Goal: Task Accomplishment & Management: Manage account settings

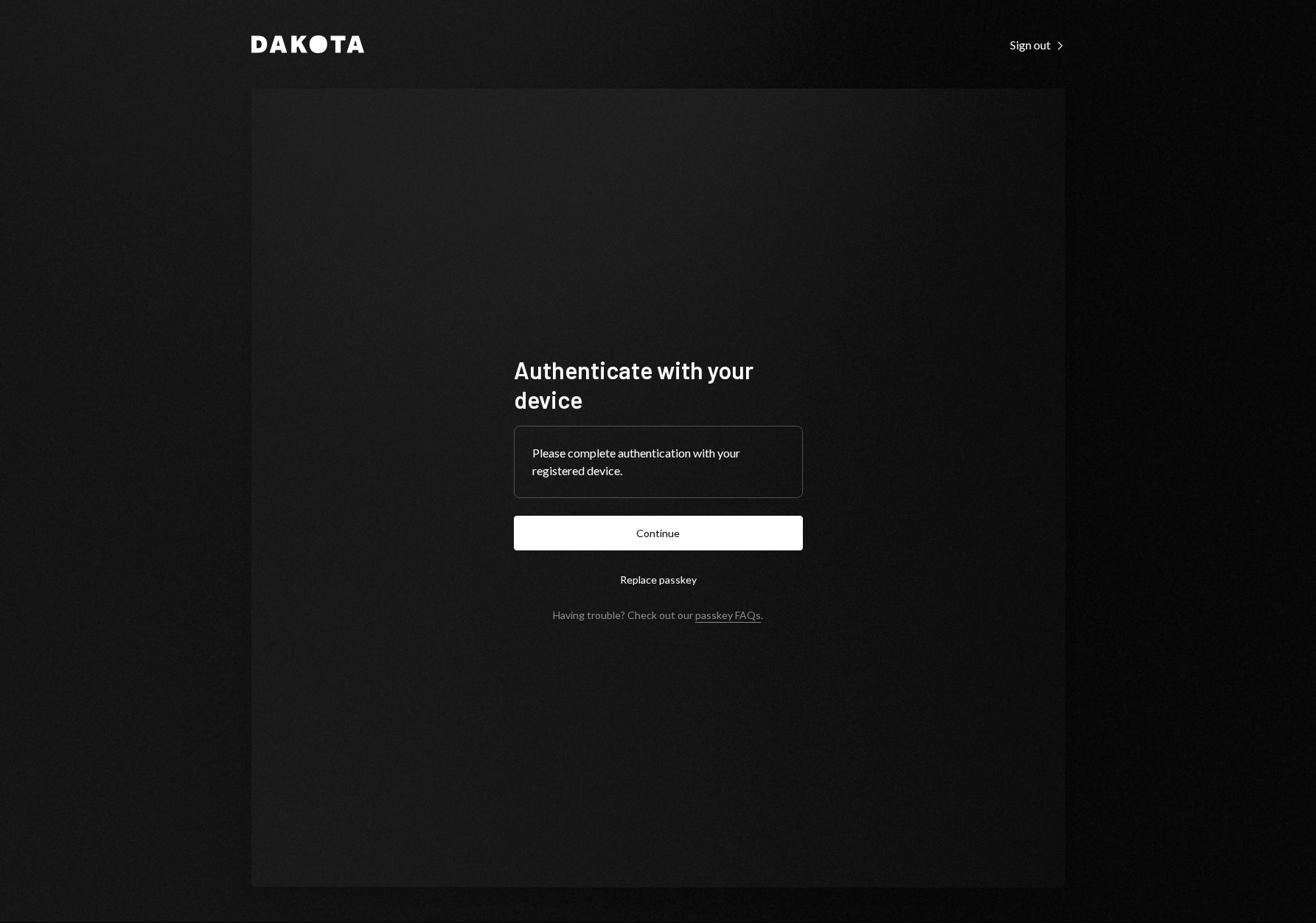
click at [672, 543] on button "Continue" at bounding box center [658, 533] width 289 height 35
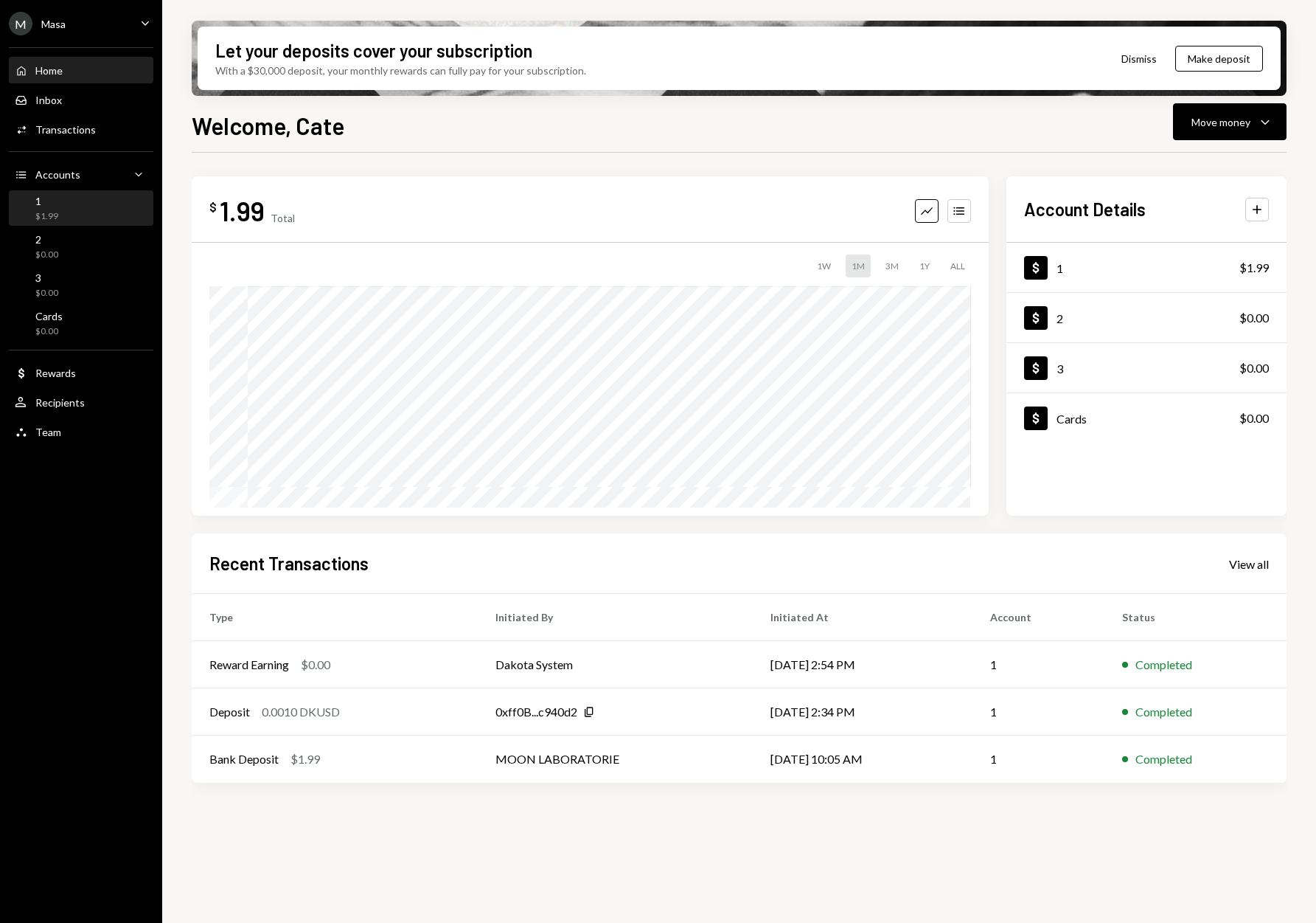
click at [75, 203] on div "1 $1.99" at bounding box center [82, 209] width 133 height 28
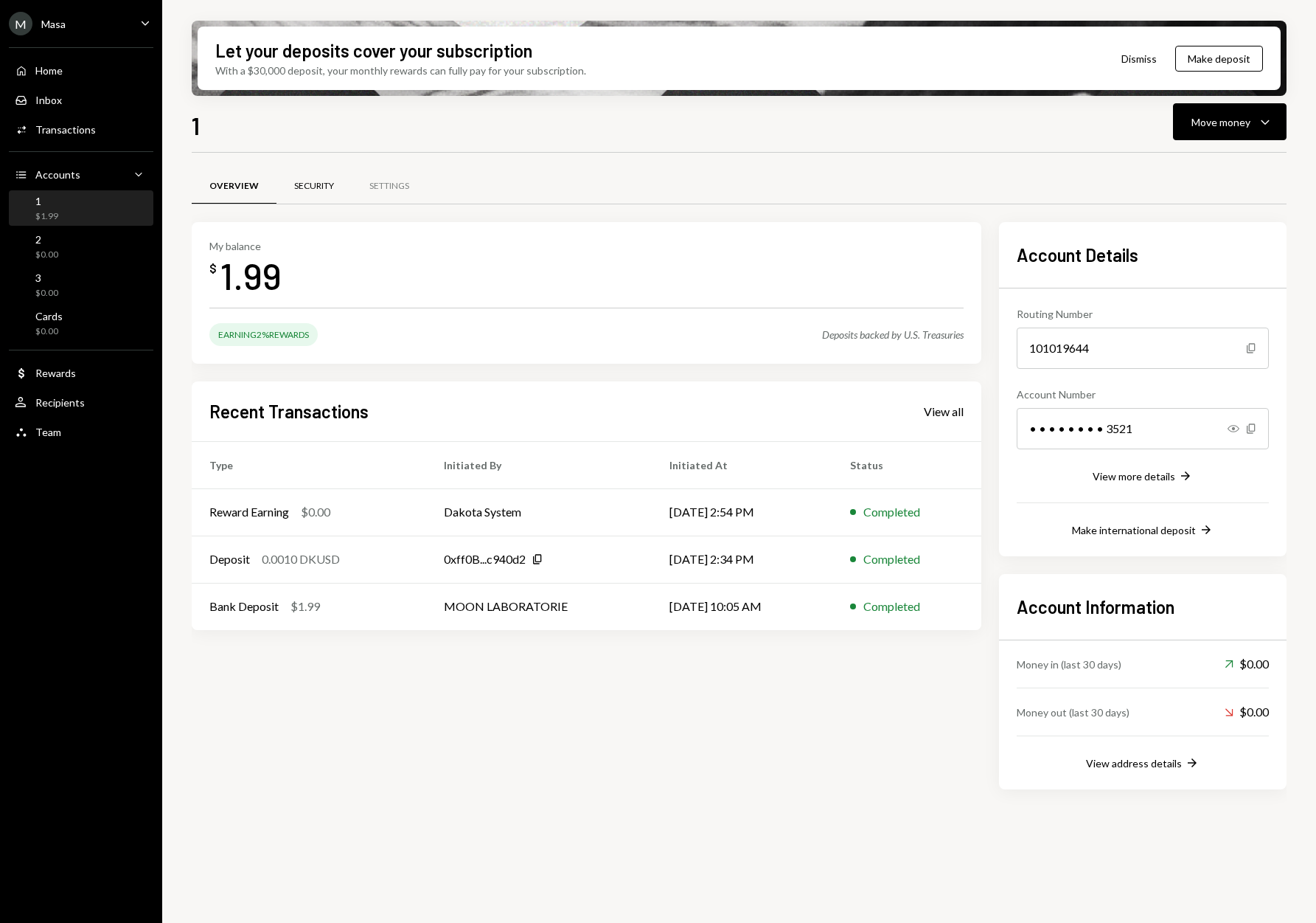
click at [322, 200] on div "Security" at bounding box center [314, 186] width 75 height 35
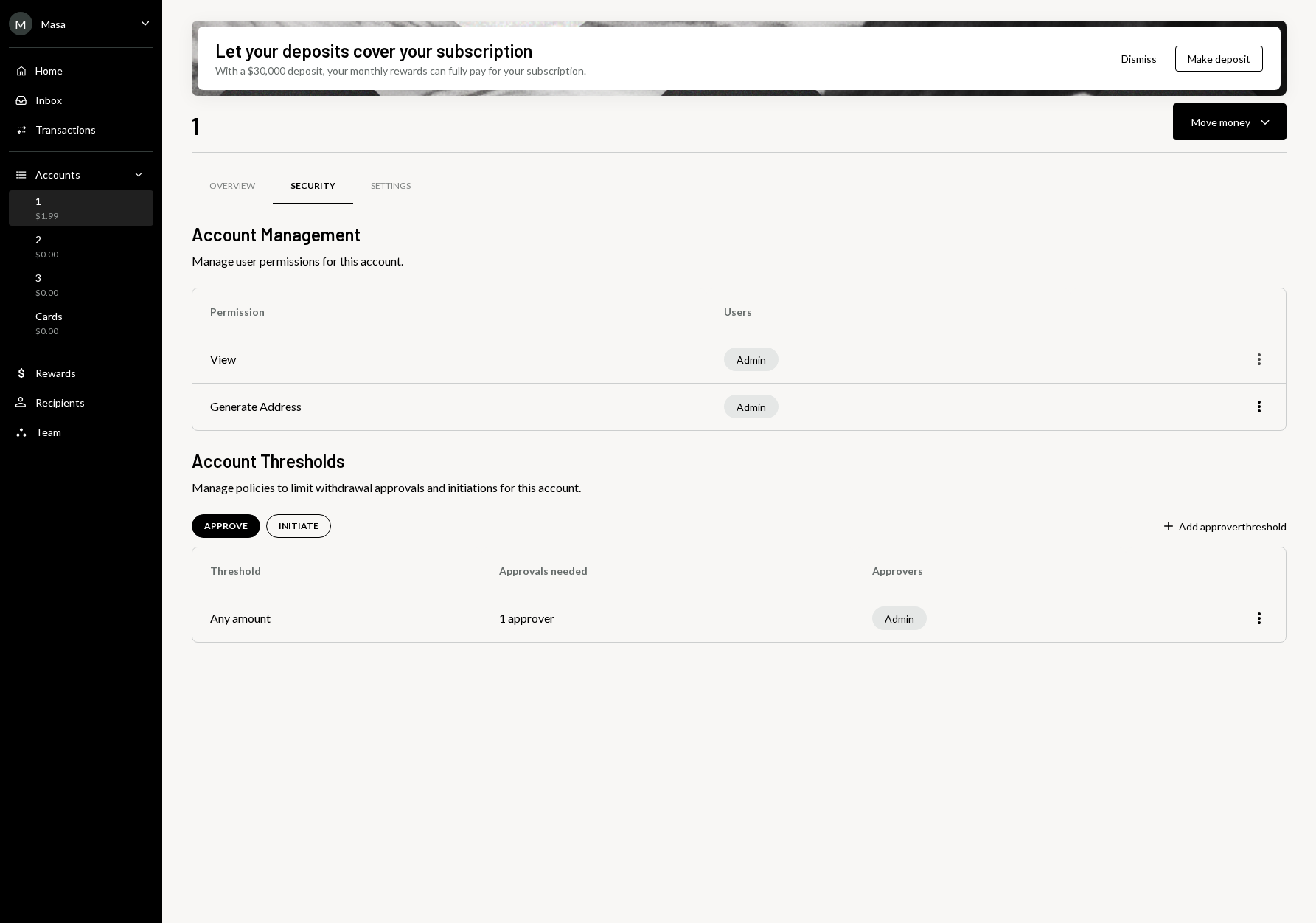
click at [1269, 352] on td "More" at bounding box center [1178, 360] width 215 height 47
click at [1263, 355] on icon "More" at bounding box center [1259, 359] width 18 height 18
click at [1232, 397] on div "Edit" at bounding box center [1226, 390] width 74 height 26
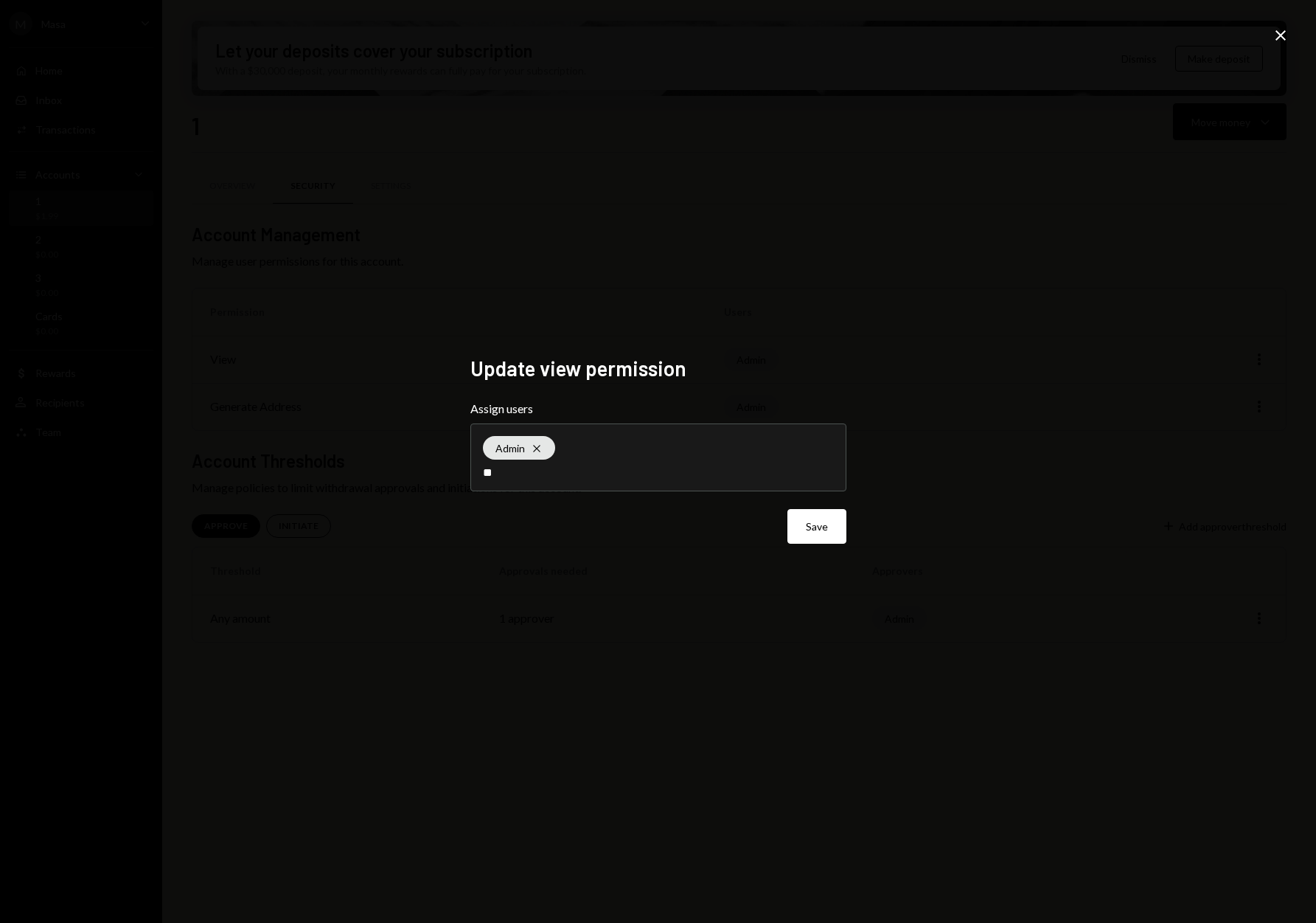
type input "*"
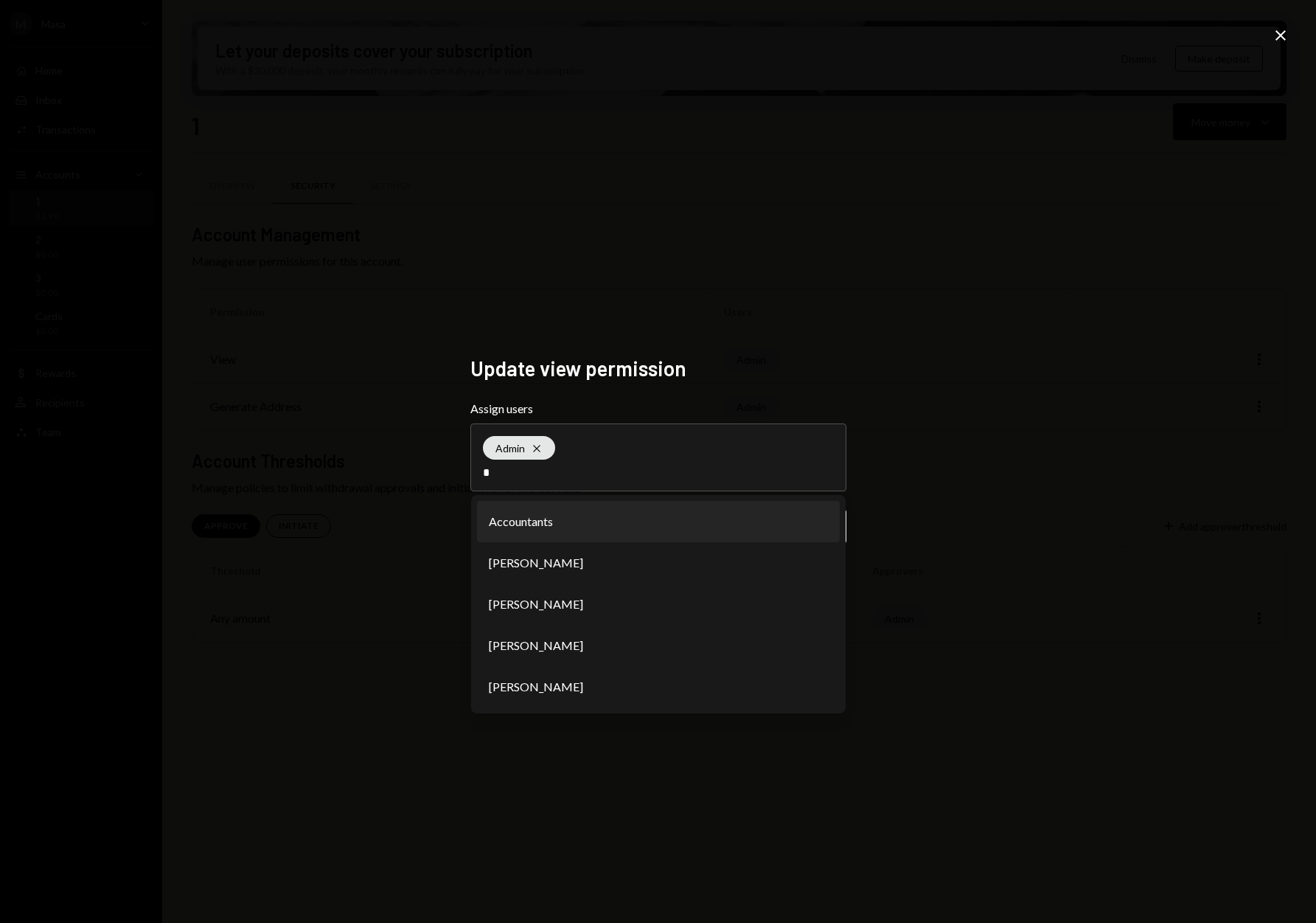
type input "*"
click at [579, 541] on li "Accountants" at bounding box center [658, 522] width 363 height 42
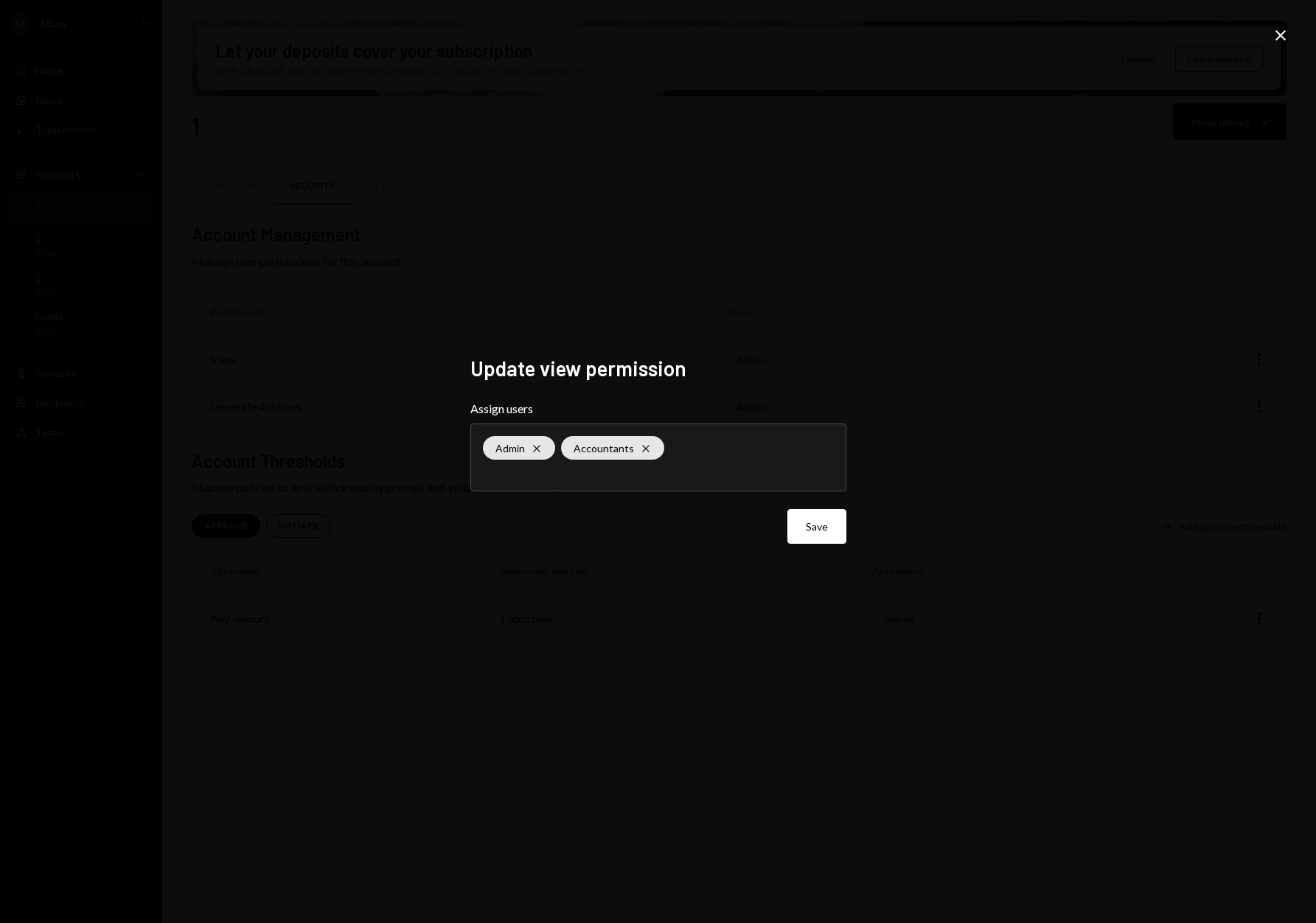
click at [816, 534] on button "Save" at bounding box center [817, 526] width 59 height 35
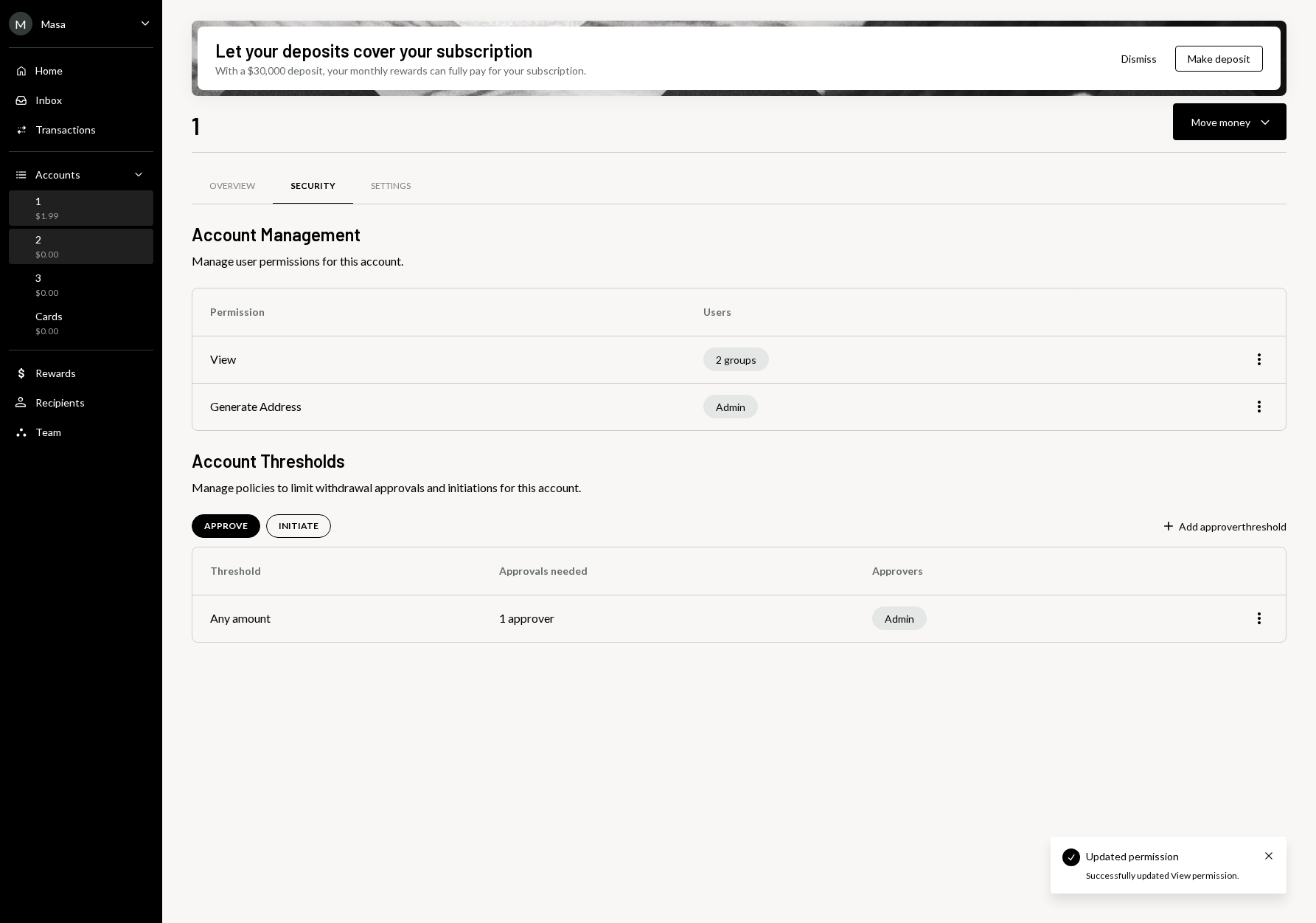
click at [65, 250] on div "2 $0.00" at bounding box center [82, 248] width 133 height 28
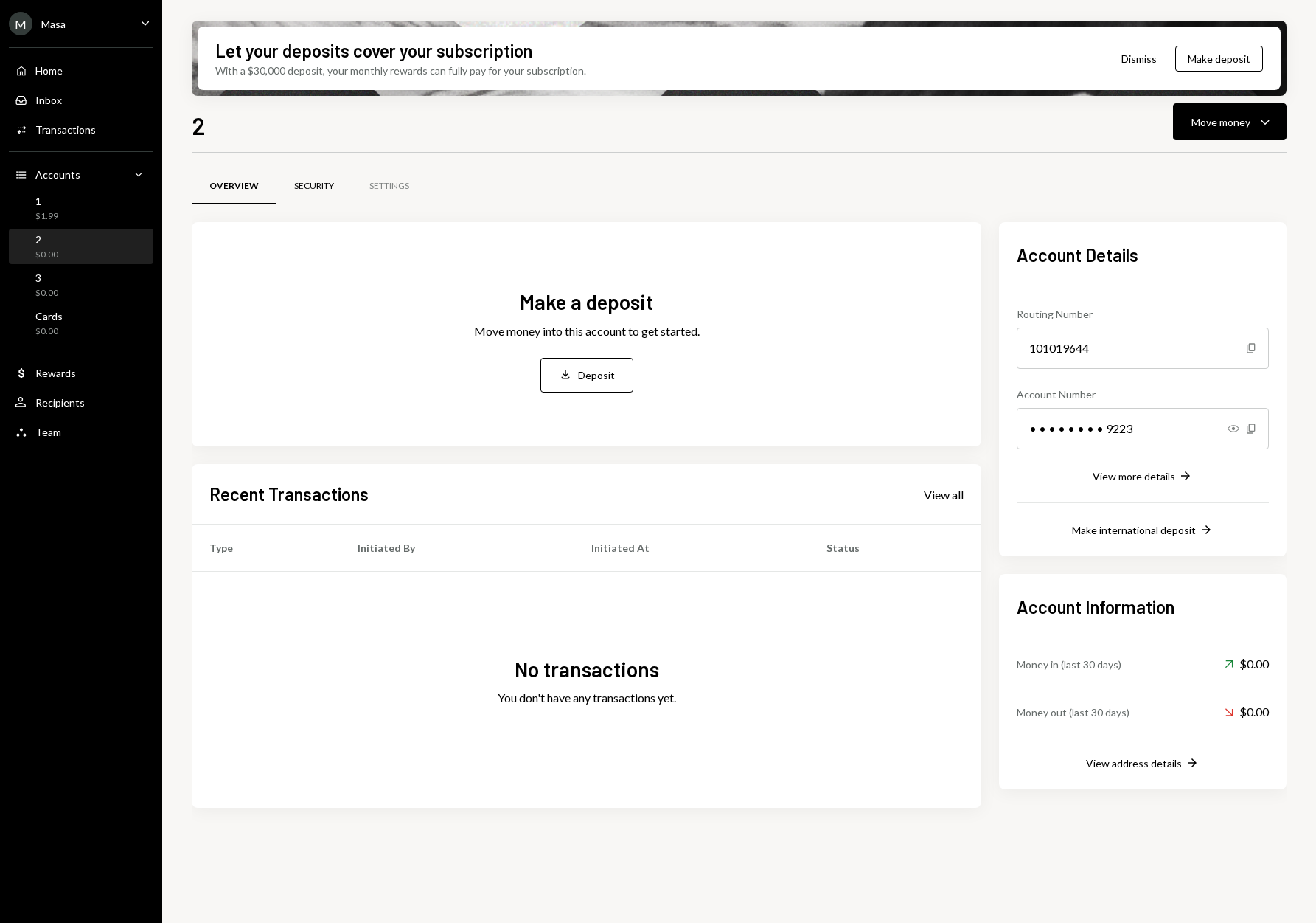
click at [303, 180] on div "Security" at bounding box center [314, 186] width 40 height 12
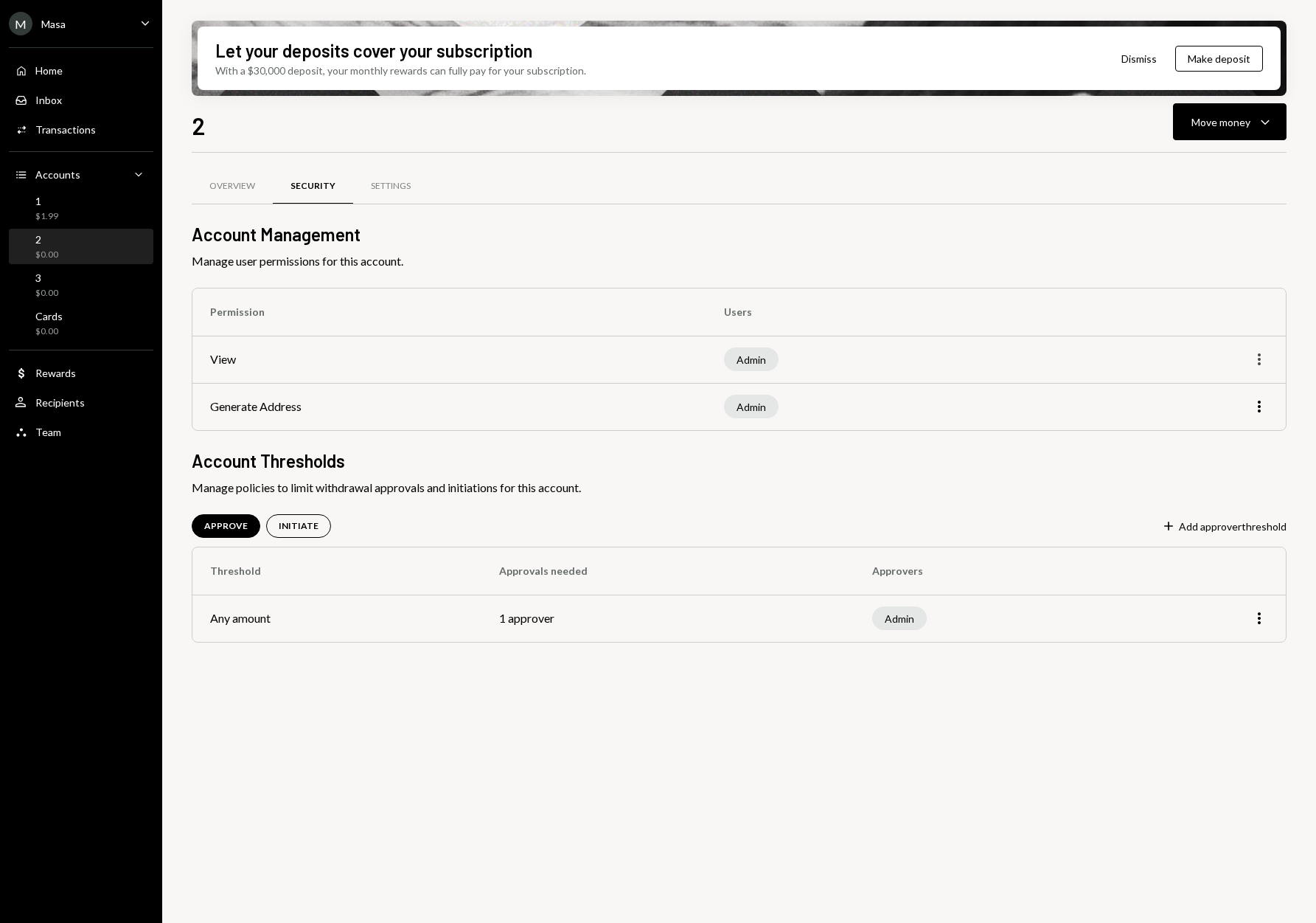
click at [1258, 360] on icon "More" at bounding box center [1259, 359] width 18 height 18
click at [1221, 391] on div "Edit" at bounding box center [1226, 390] width 74 height 26
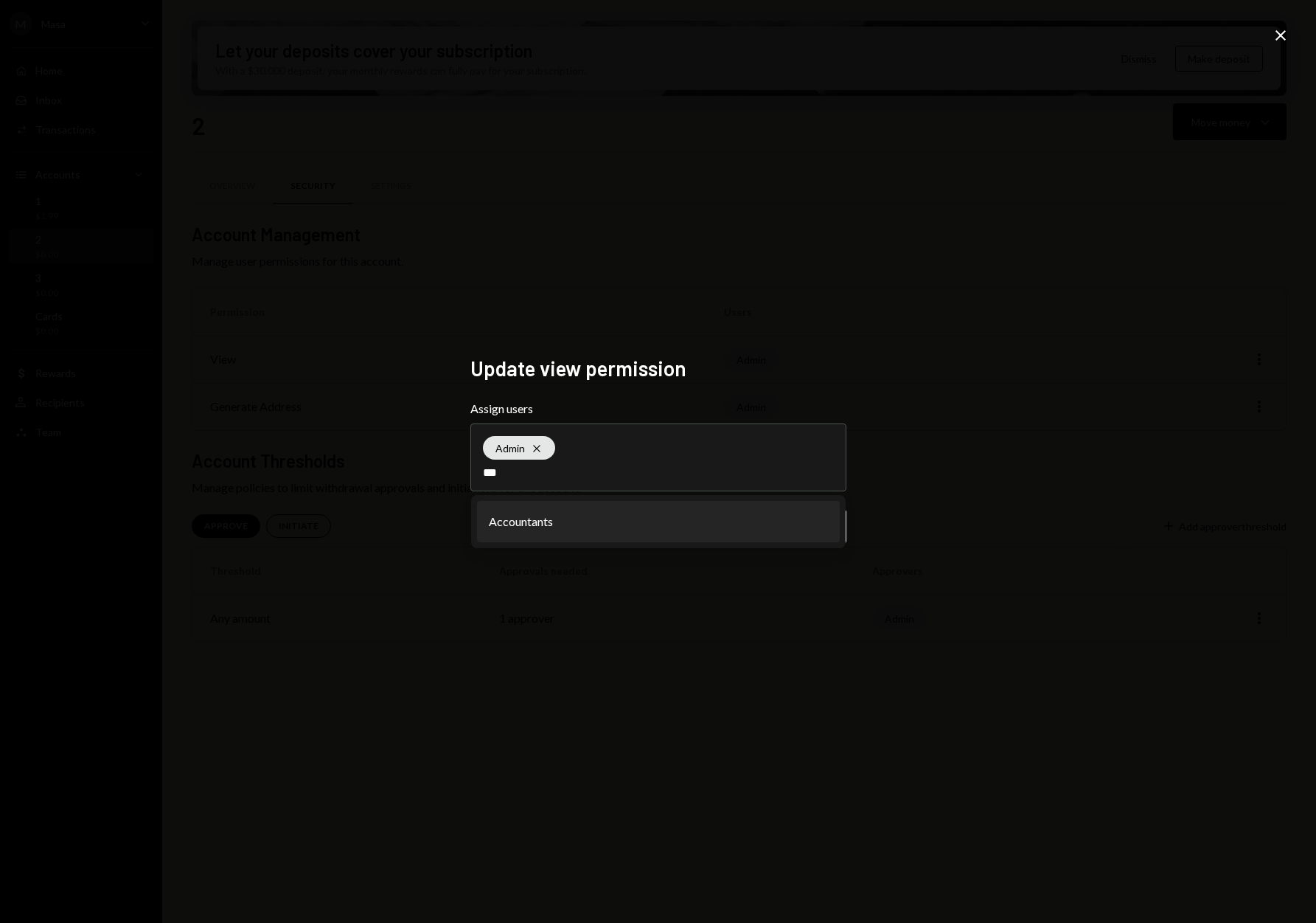
type input "***"
click at [788, 535] on li "Accountants" at bounding box center [658, 522] width 363 height 42
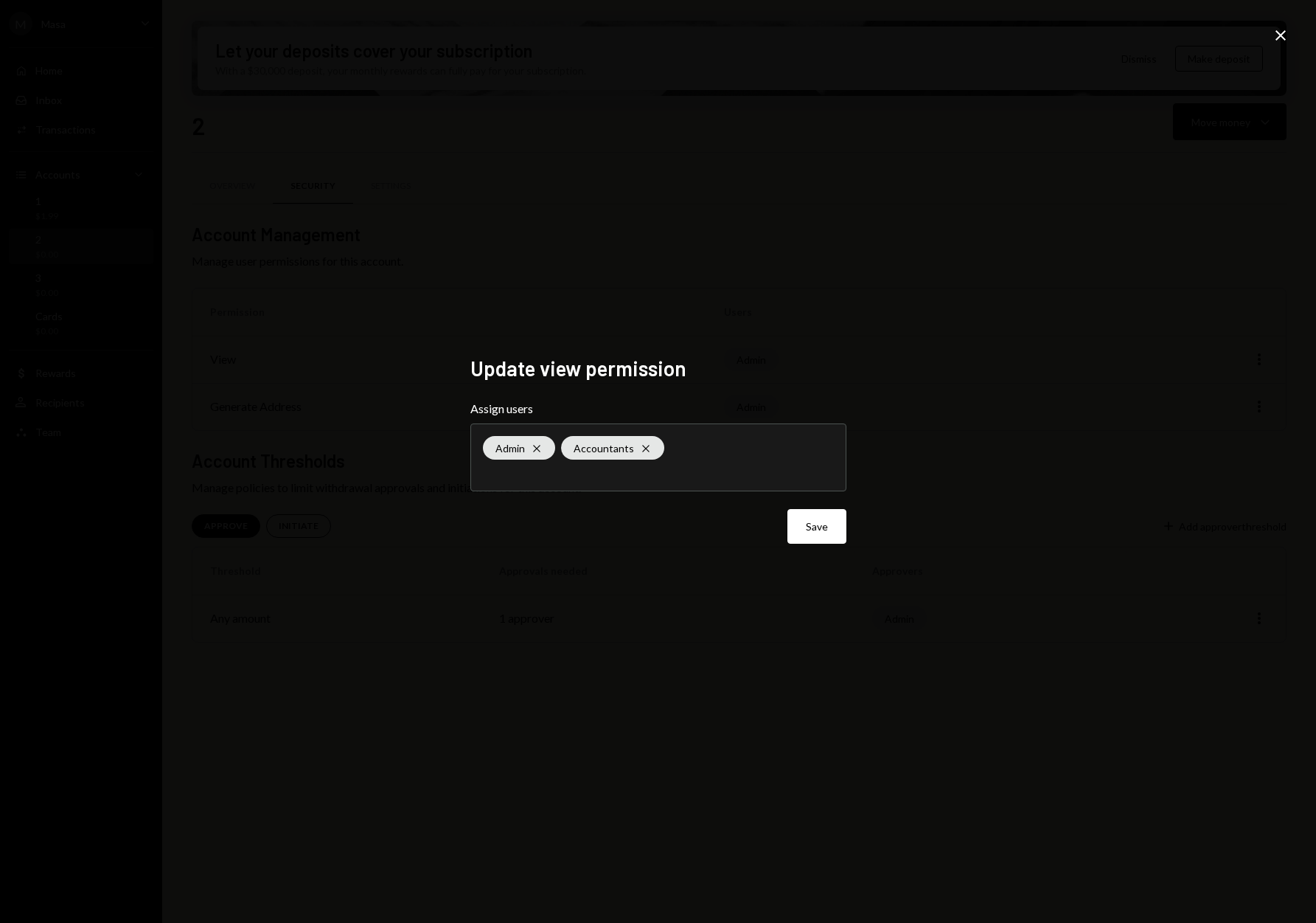
click at [817, 532] on button "Save" at bounding box center [817, 526] width 59 height 35
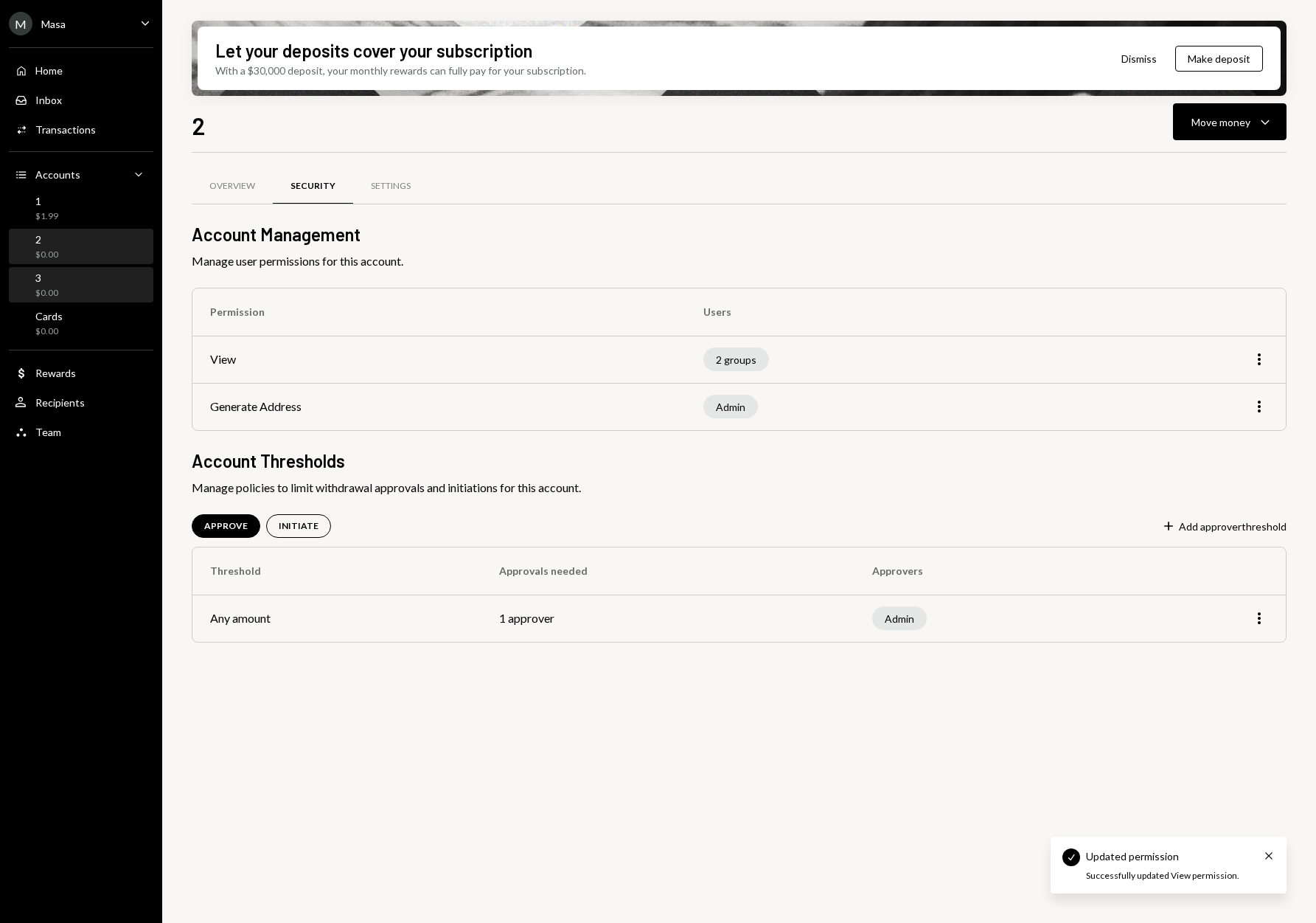
click at [41, 284] on div "3" at bounding box center [46, 277] width 23 height 12
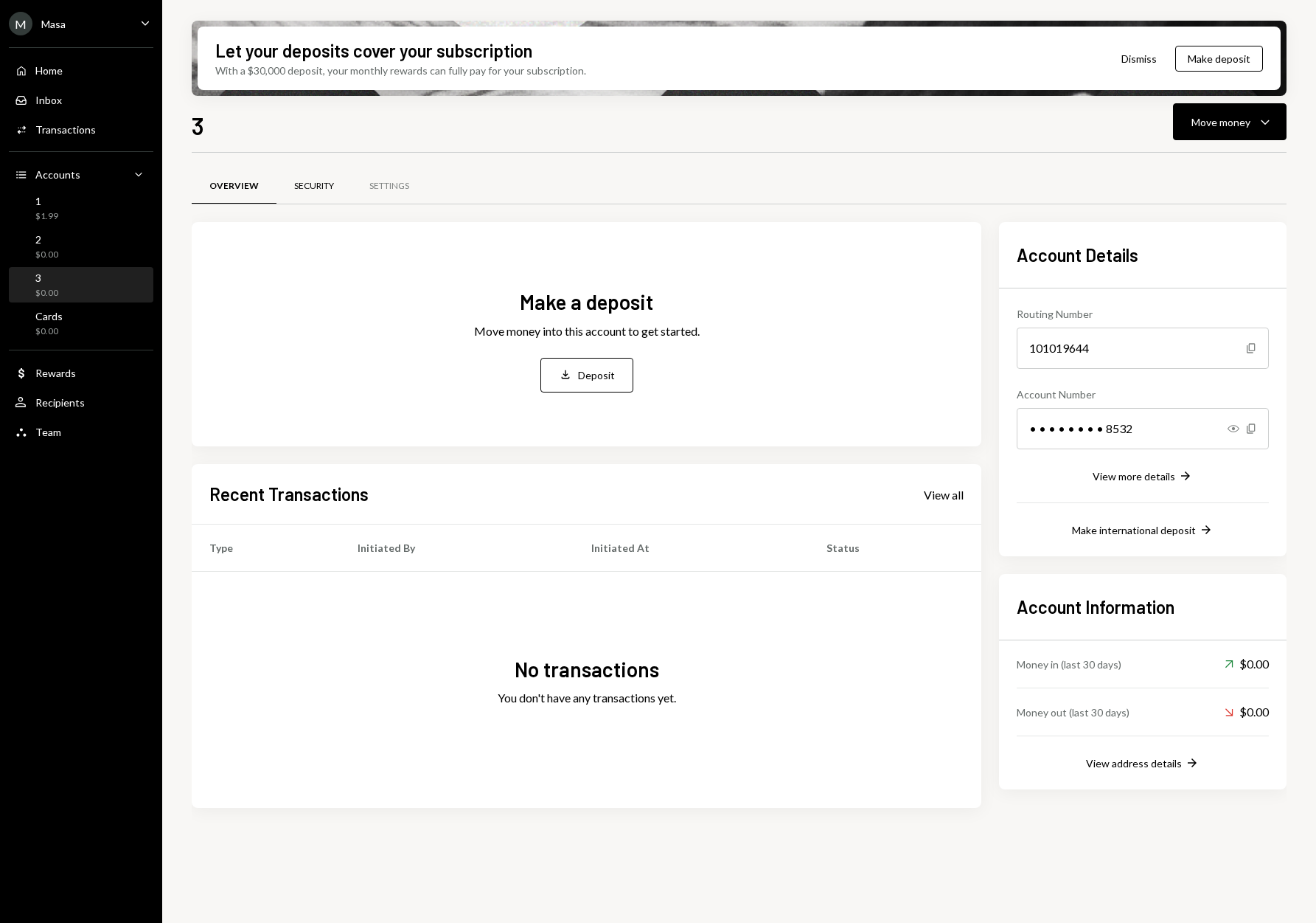
click at [313, 180] on div "Security" at bounding box center [314, 186] width 40 height 12
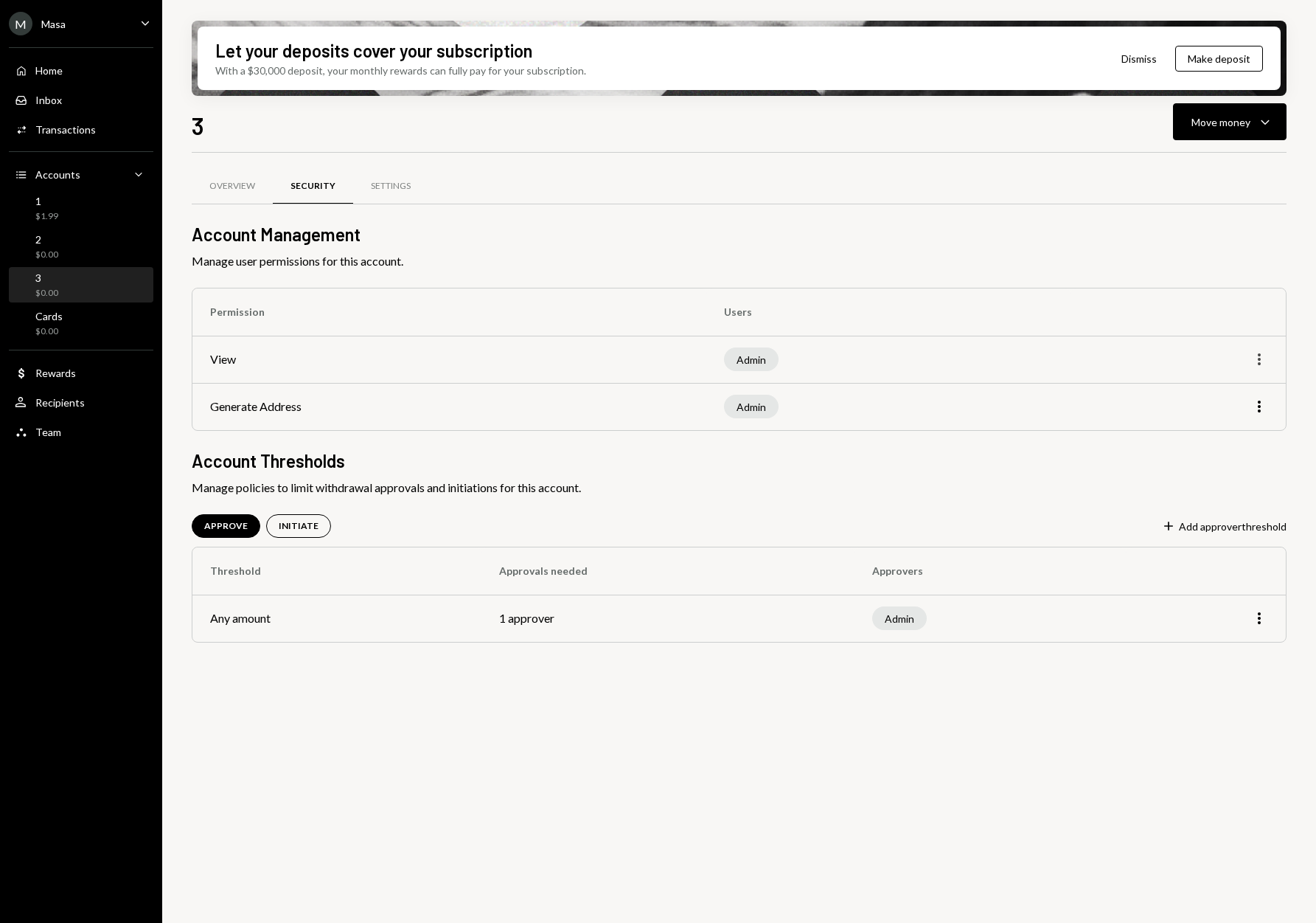
click at [1257, 361] on icon "More" at bounding box center [1259, 359] width 18 height 18
click at [1204, 392] on div "Edit" at bounding box center [1226, 390] width 74 height 26
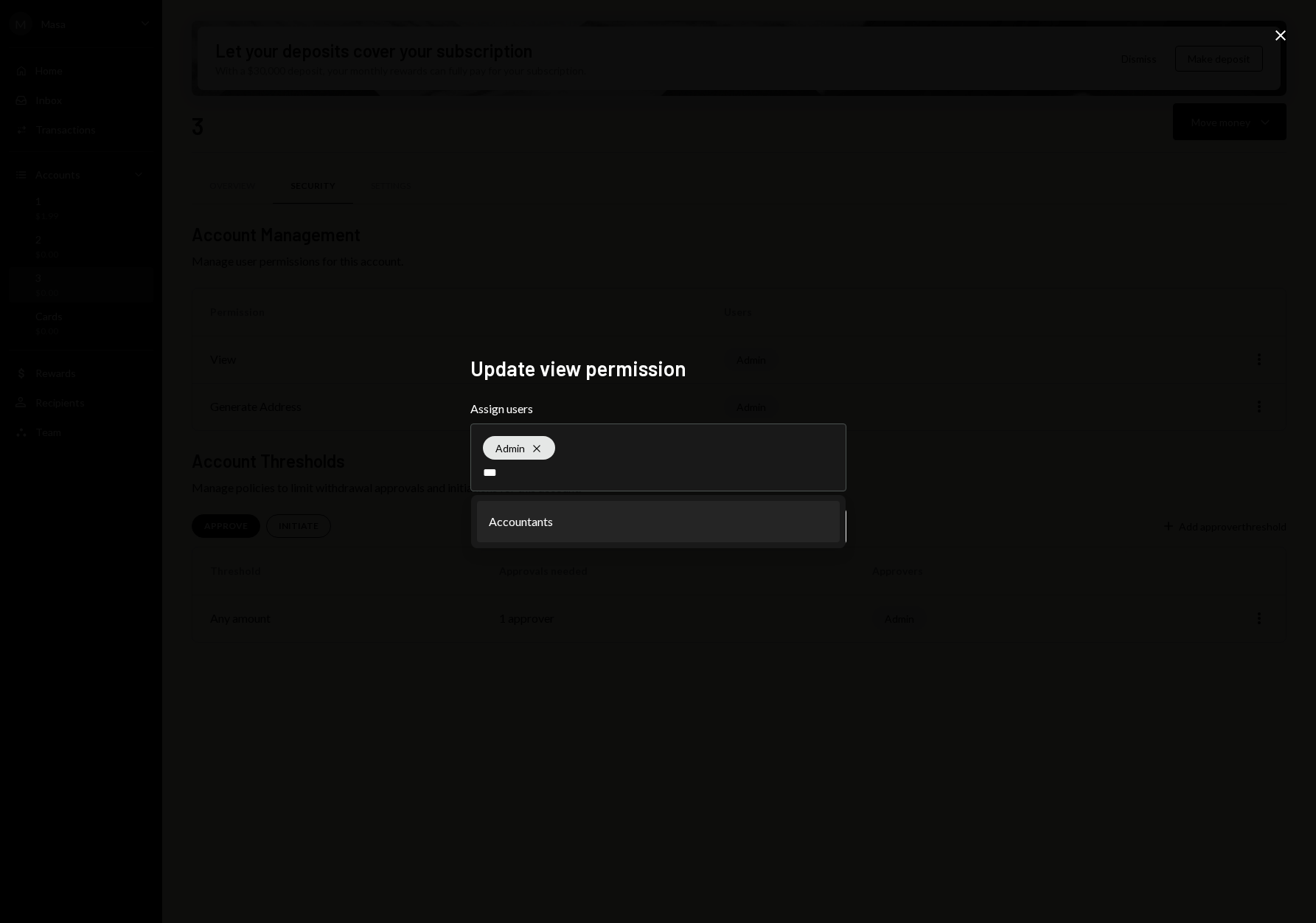
type input "***"
click at [761, 523] on li "Accountants" at bounding box center [658, 522] width 363 height 42
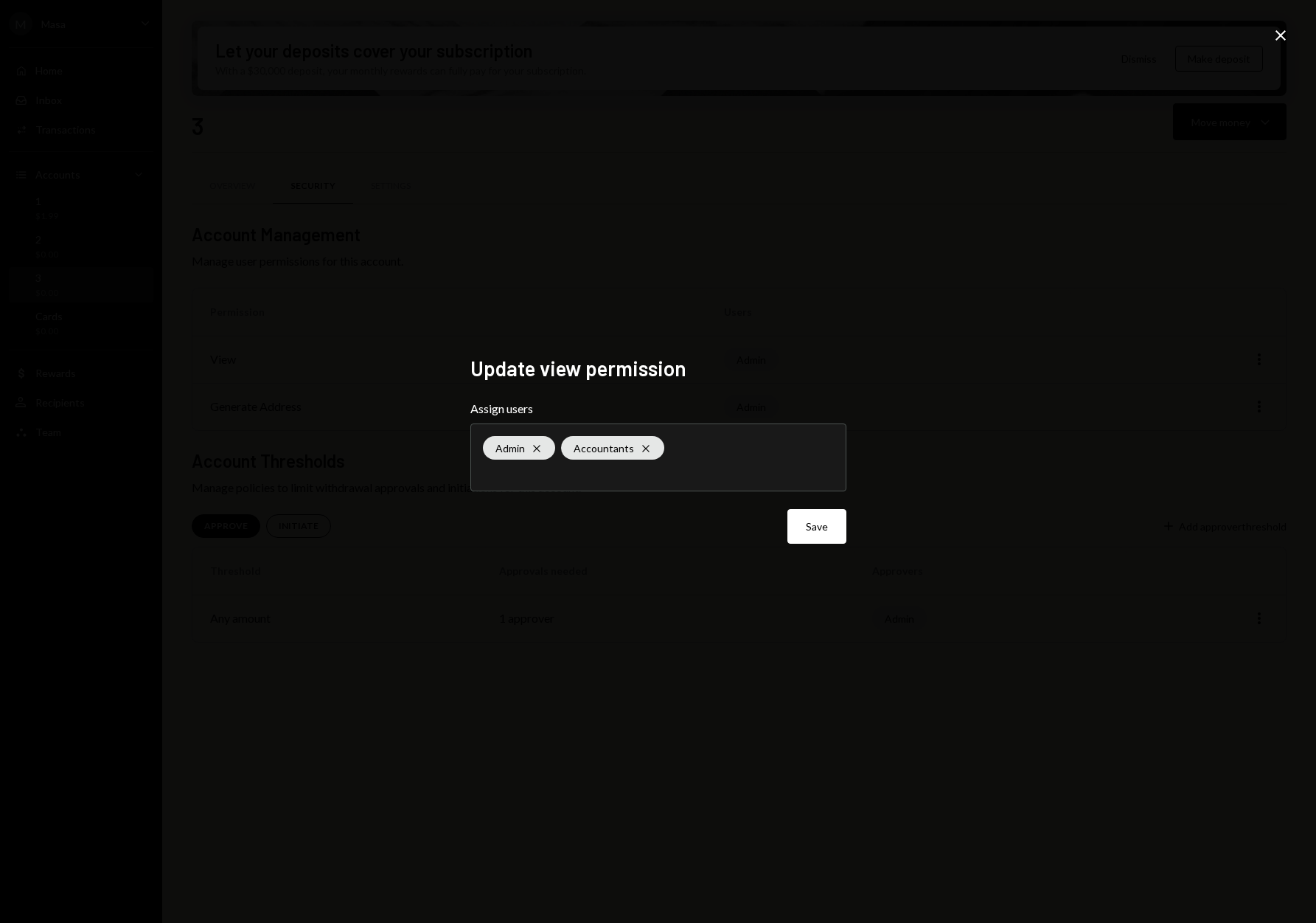
click at [809, 530] on button "Save" at bounding box center [817, 526] width 59 height 35
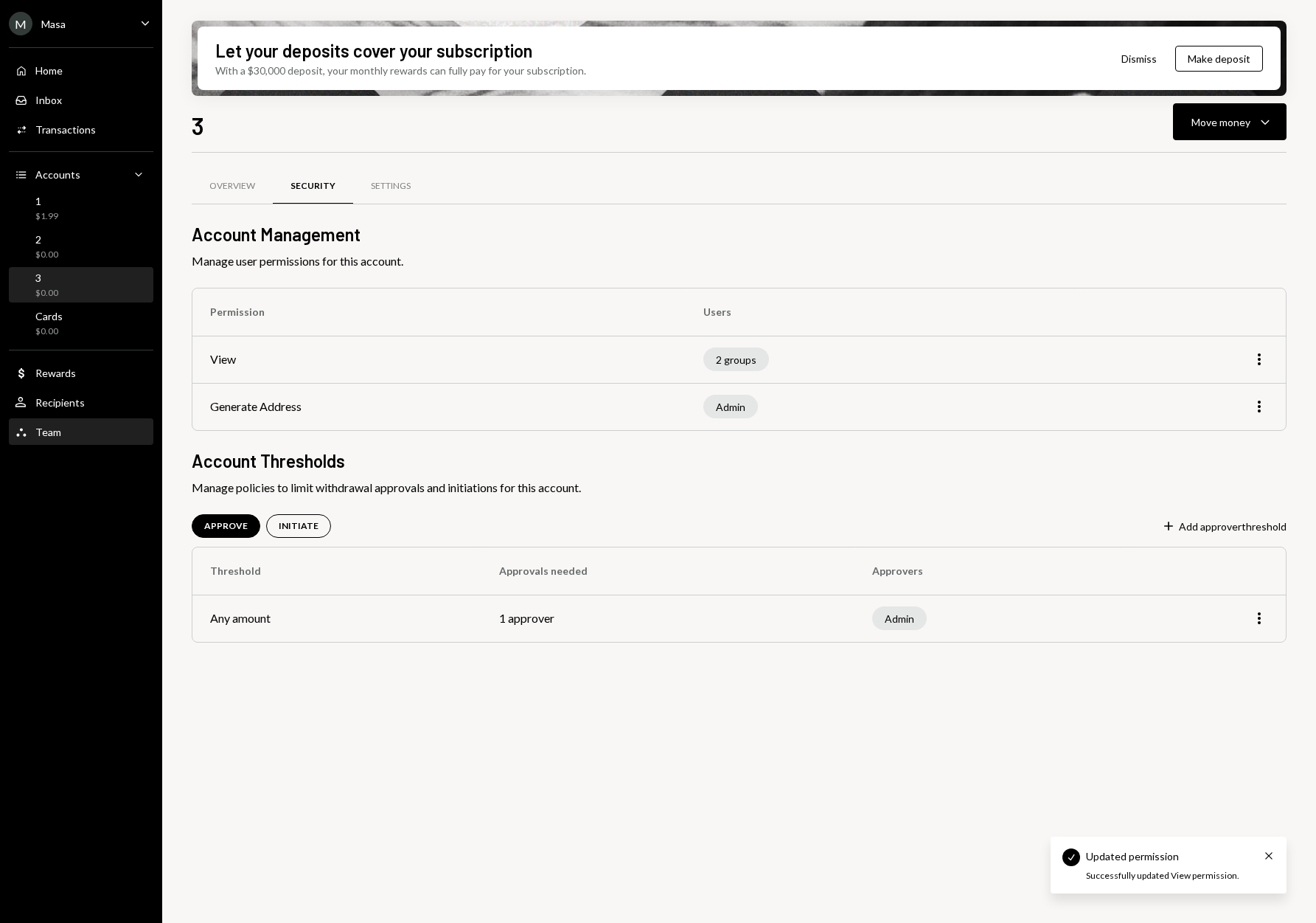
click at [46, 430] on div "Team" at bounding box center [47, 432] width 26 height 12
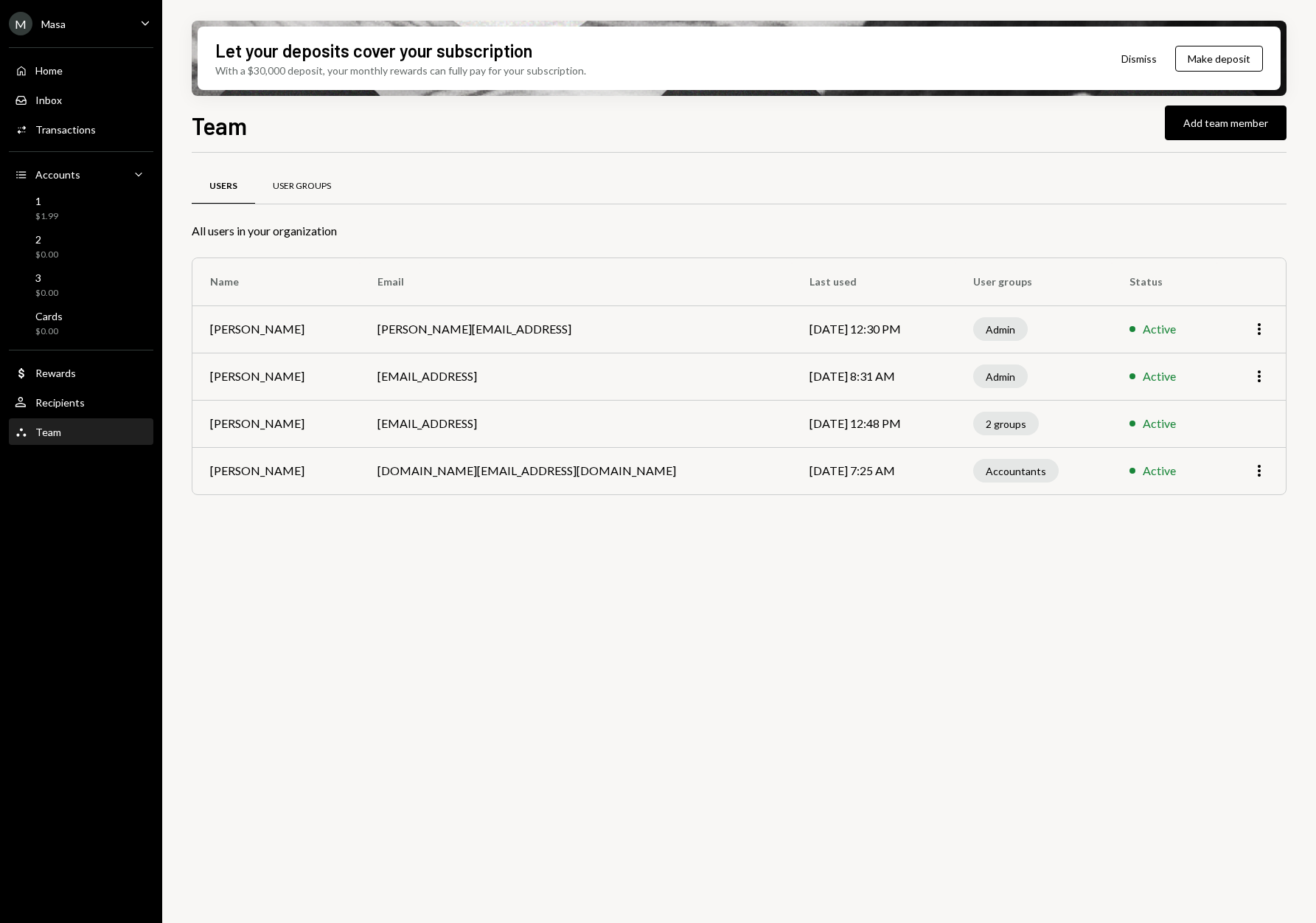
click at [303, 191] on div "User Groups" at bounding box center [302, 186] width 58 height 12
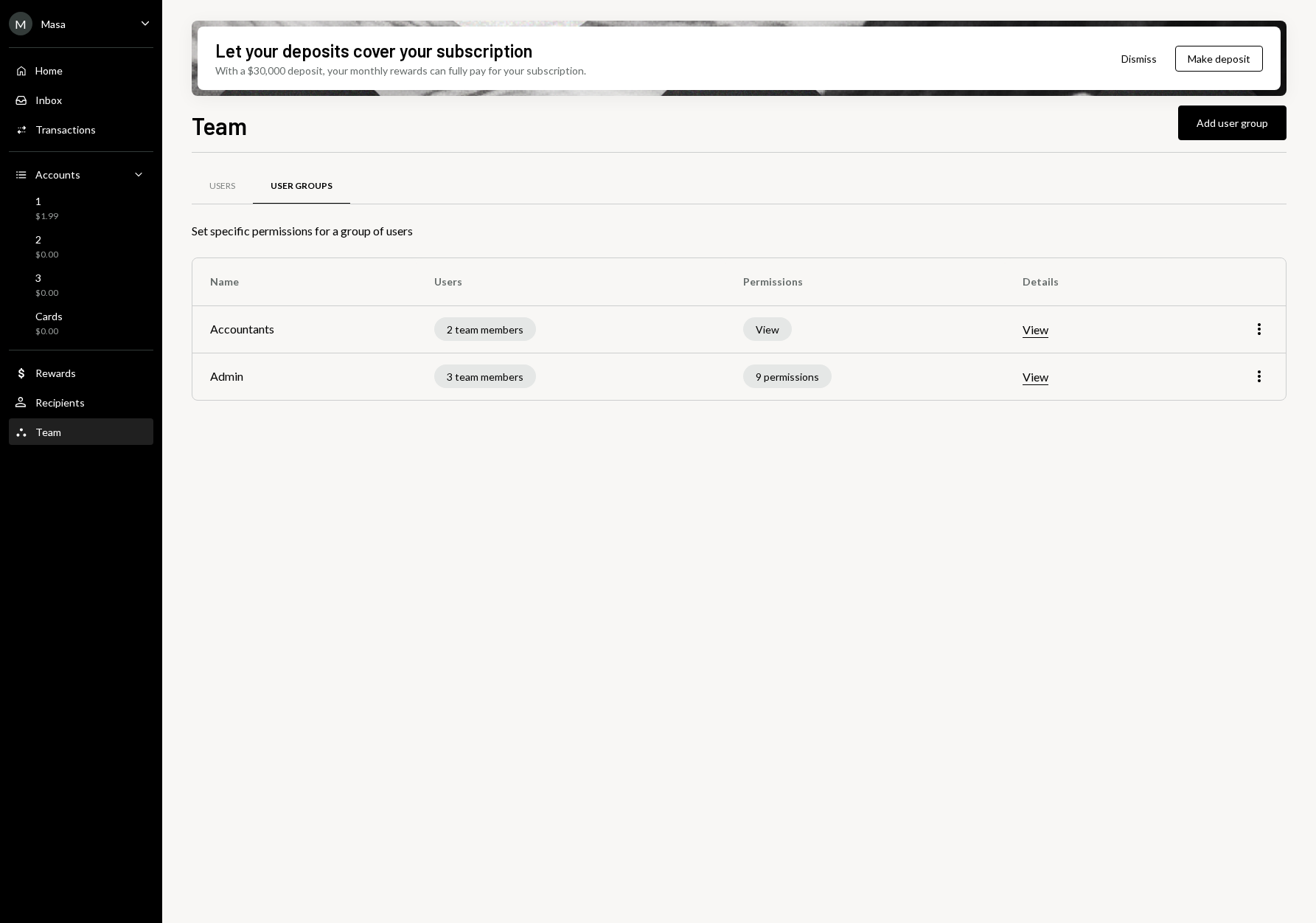
click at [1039, 329] on button "View" at bounding box center [1035, 330] width 26 height 15
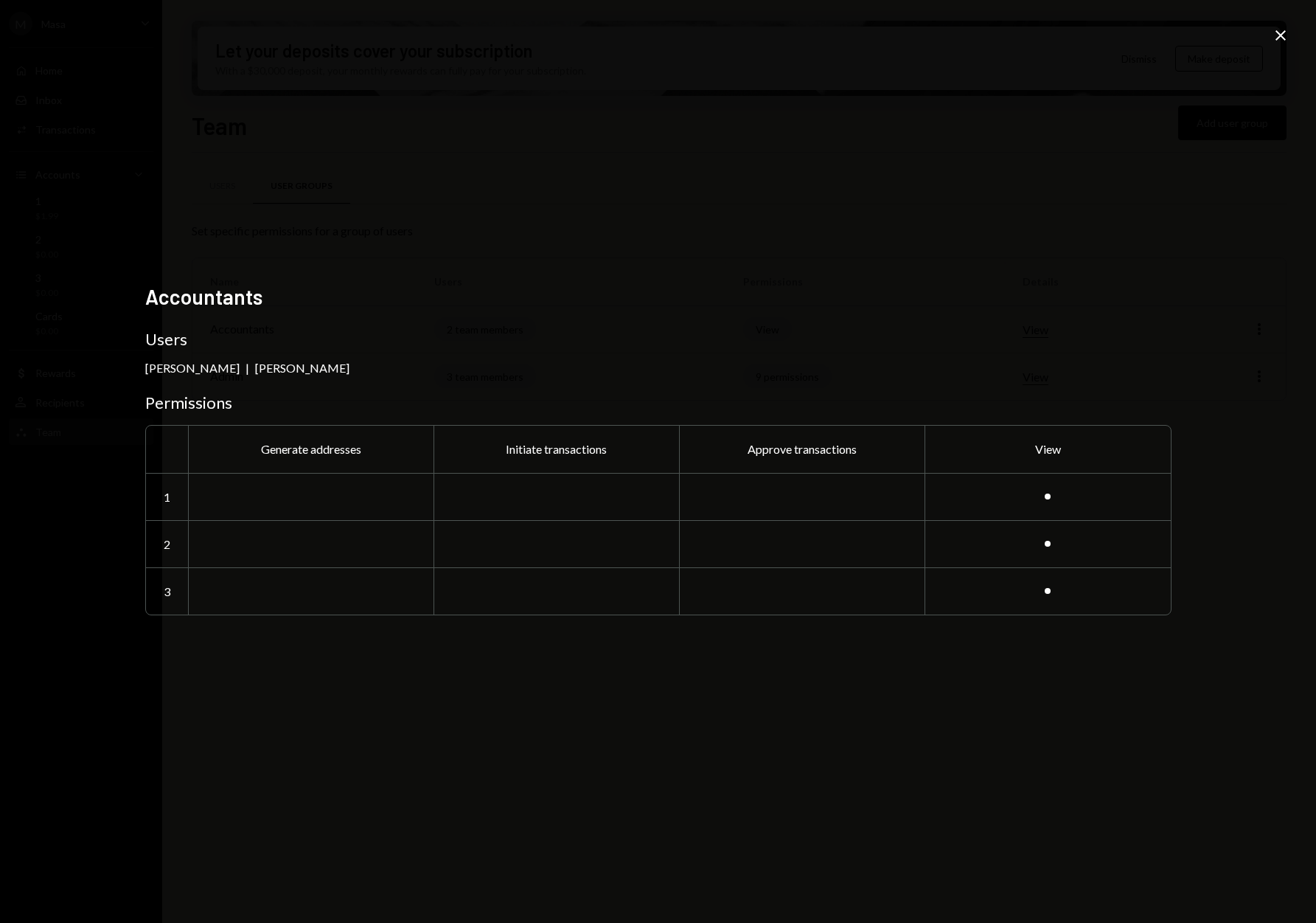
click at [1285, 31] on icon "Close" at bounding box center [1280, 35] width 18 height 18
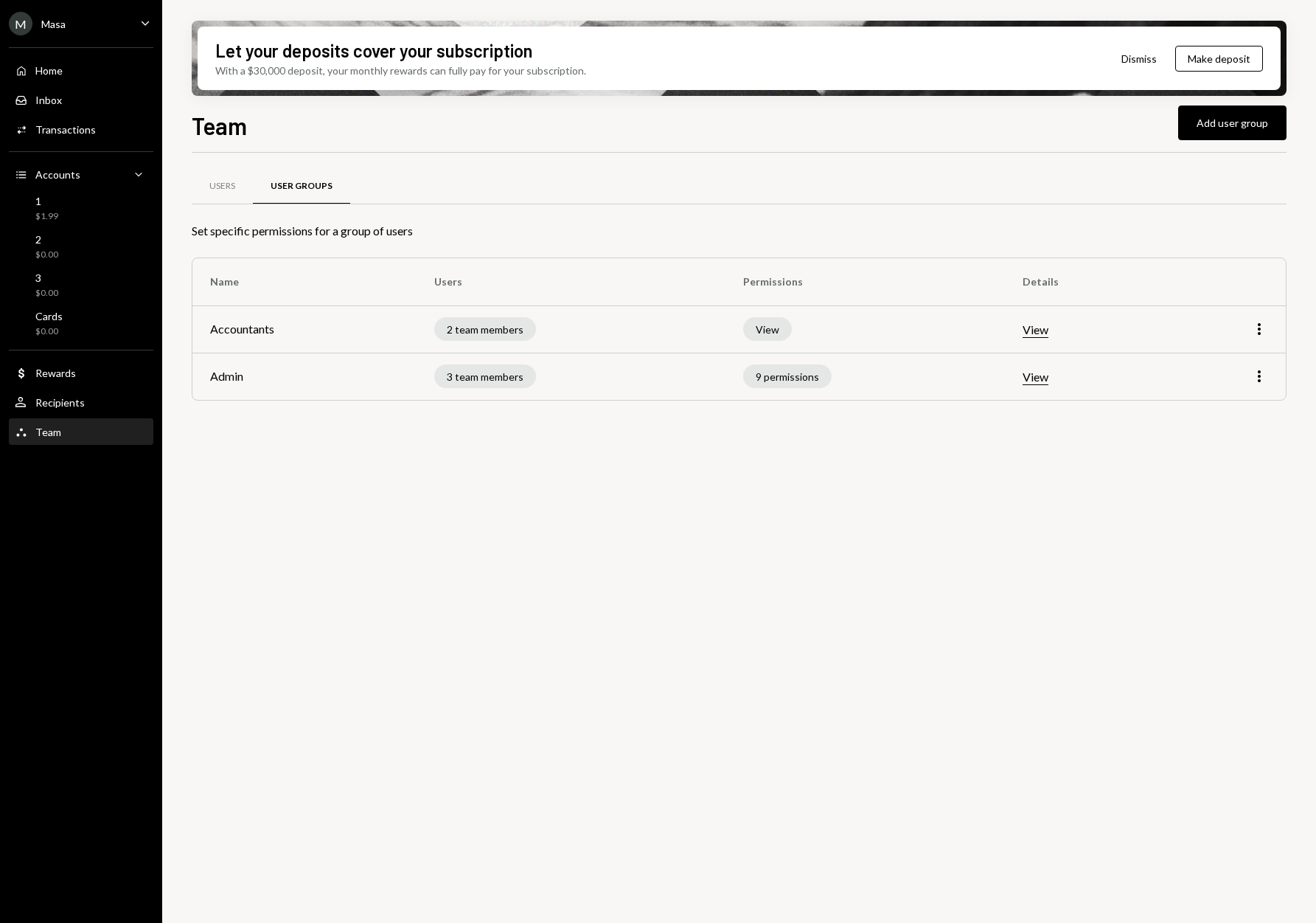
click at [78, 24] on div "M Masa Caret Down" at bounding box center [81, 23] width 162 height 24
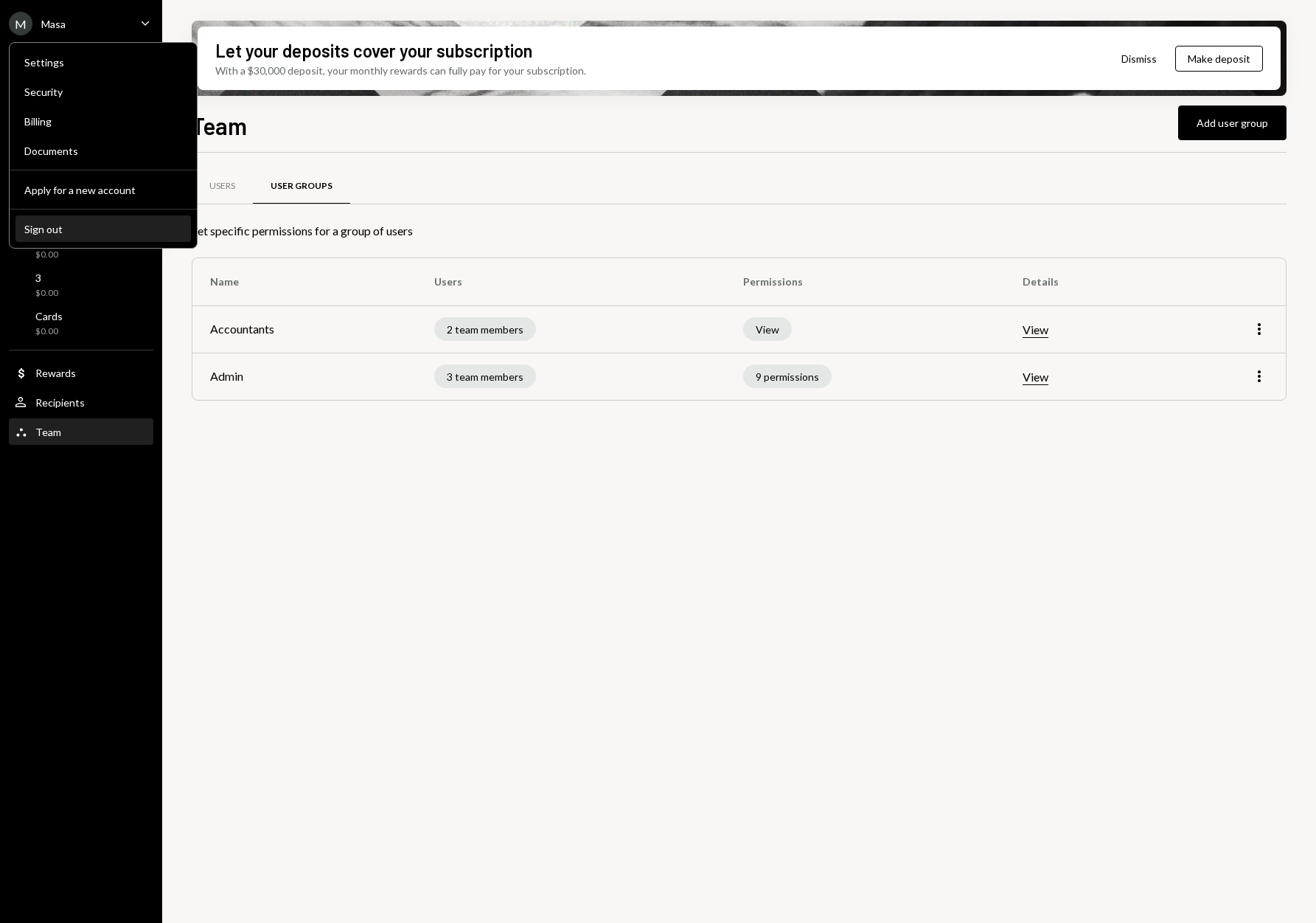
click at [88, 223] on div "Sign out" at bounding box center [103, 229] width 157 height 12
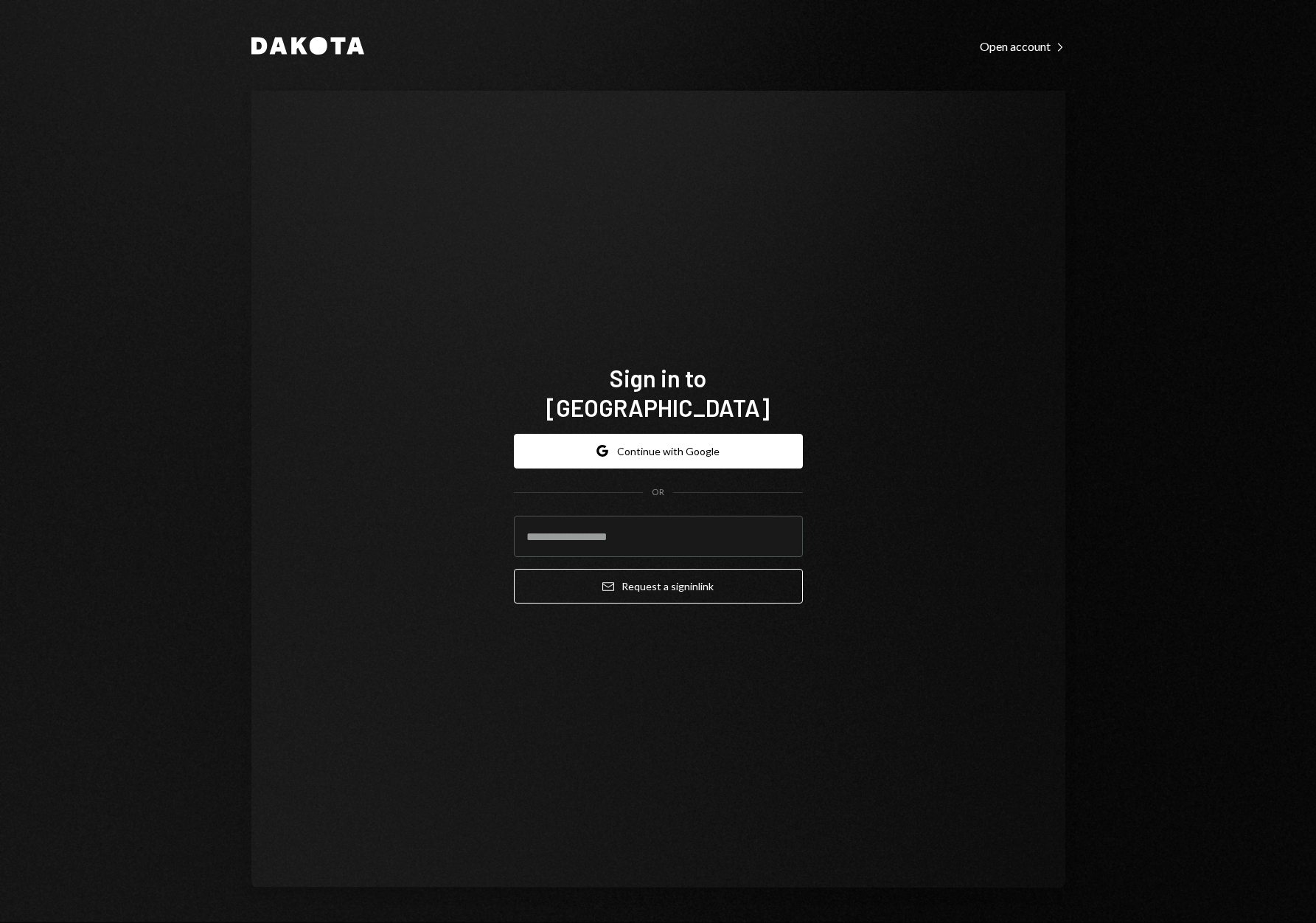
type input "**********"
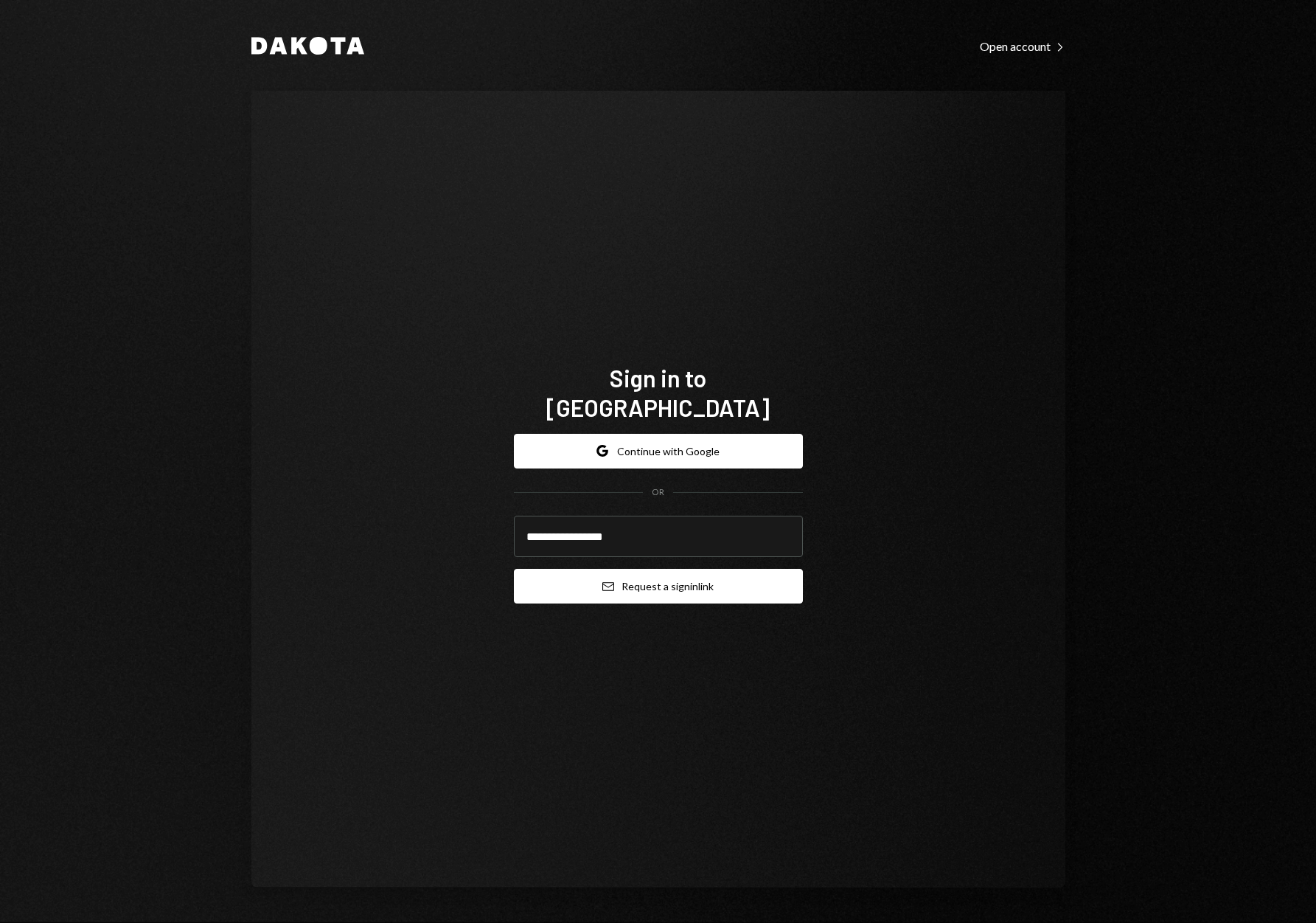
click at [668, 575] on button "Email Request a sign in link" at bounding box center [658, 586] width 289 height 35
